Goal: Task Accomplishment & Management: Use online tool/utility

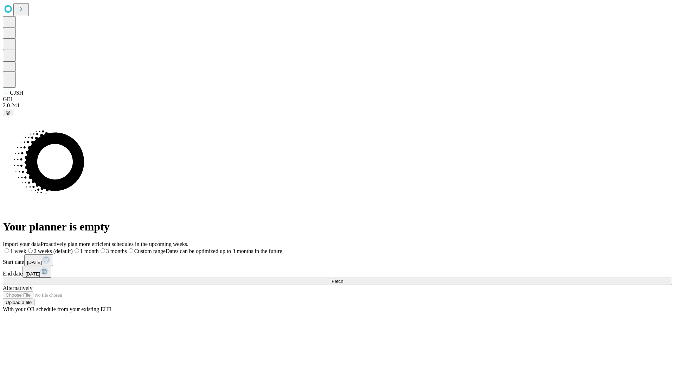
click at [343, 279] on span "Fetch" at bounding box center [338, 281] width 12 height 5
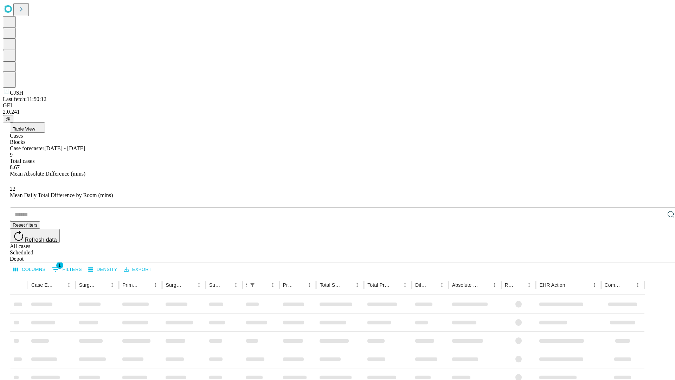
click at [657, 256] on div "Depot" at bounding box center [345, 259] width 670 height 6
